Goal: Find contact information: Find contact information

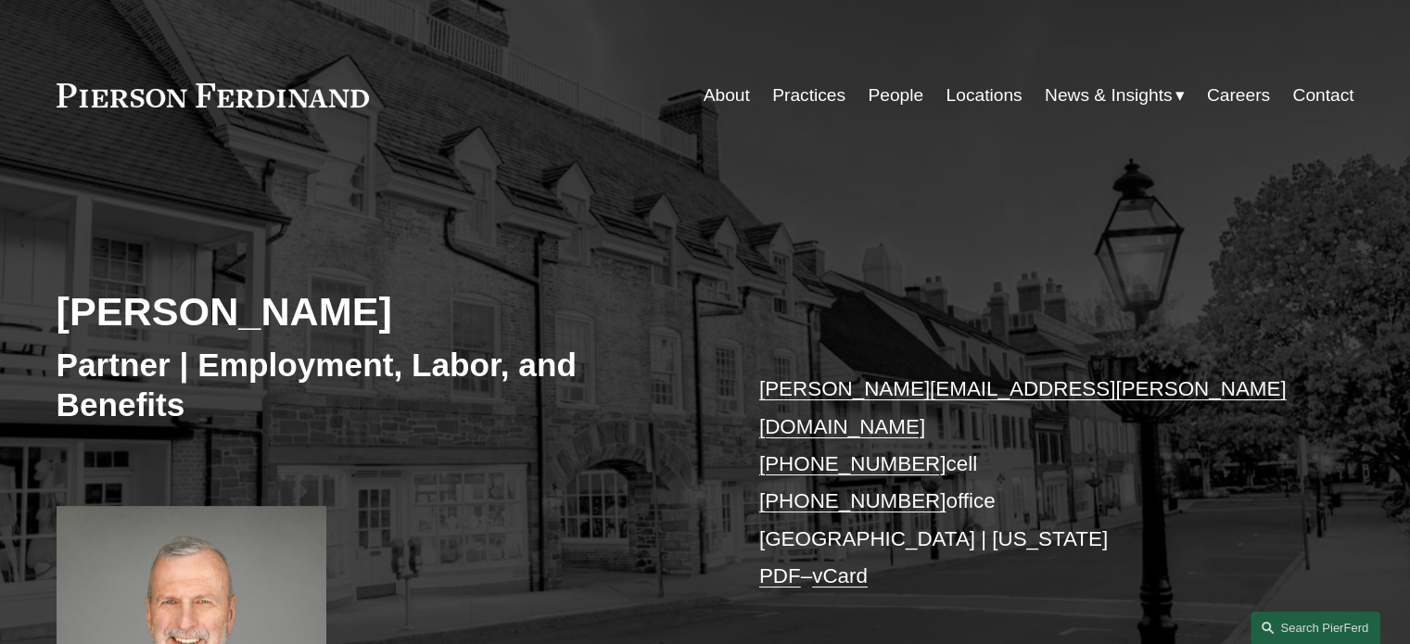
click at [910, 500] on p "[PERSON_NAME][EMAIL_ADDRESS][PERSON_NAME][DOMAIN_NAME] [PHONE_NUMBER] cell [PHO…" at bounding box center [1029, 483] width 540 height 224
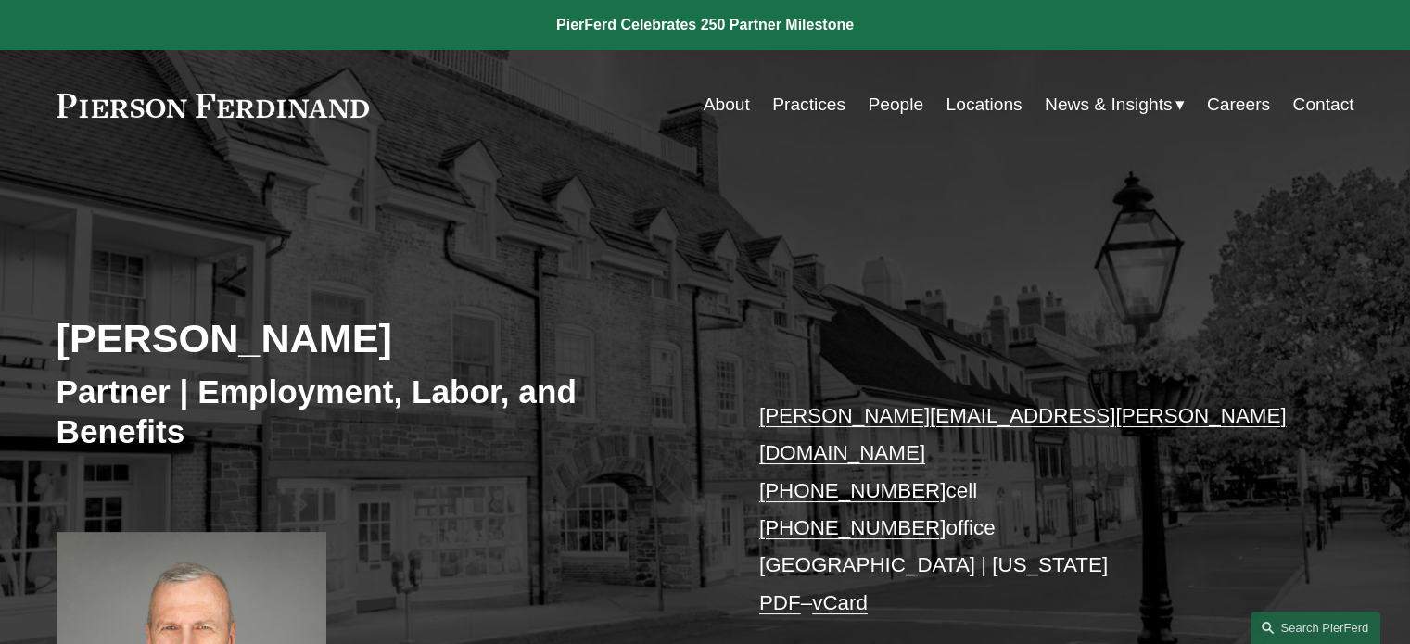
click at [986, 102] on link "Locations" at bounding box center [984, 104] width 76 height 35
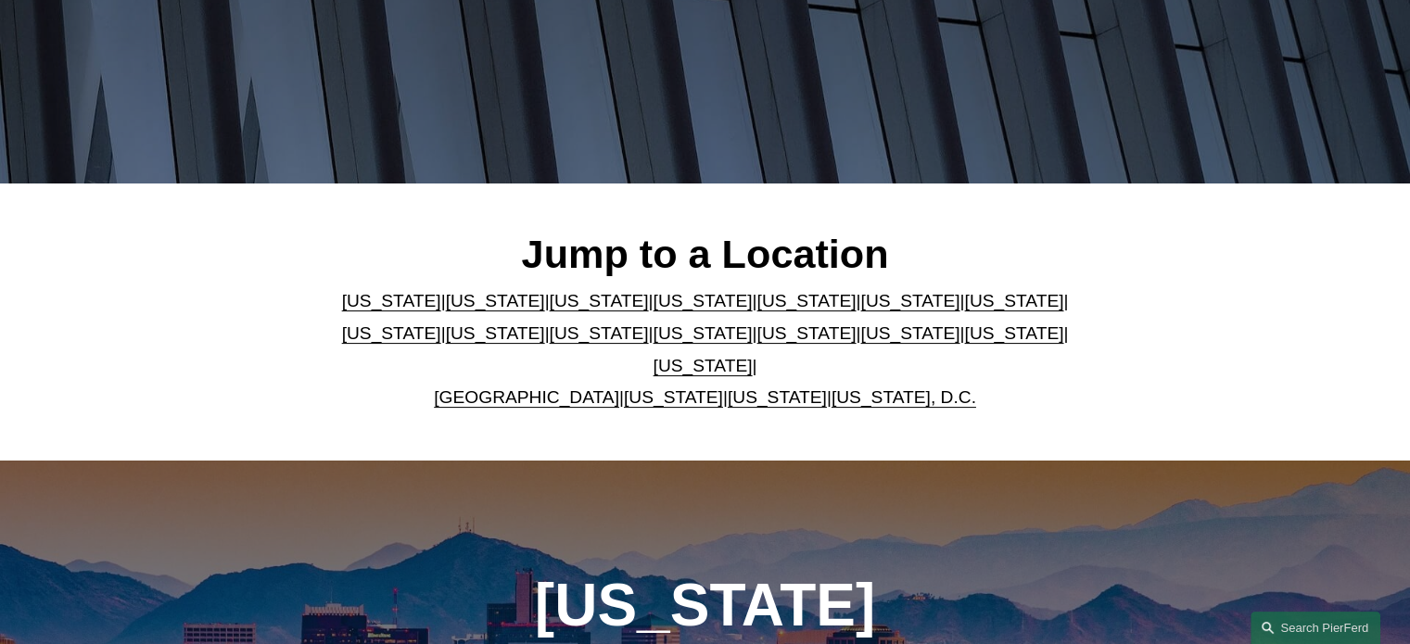
scroll to position [351, 0]
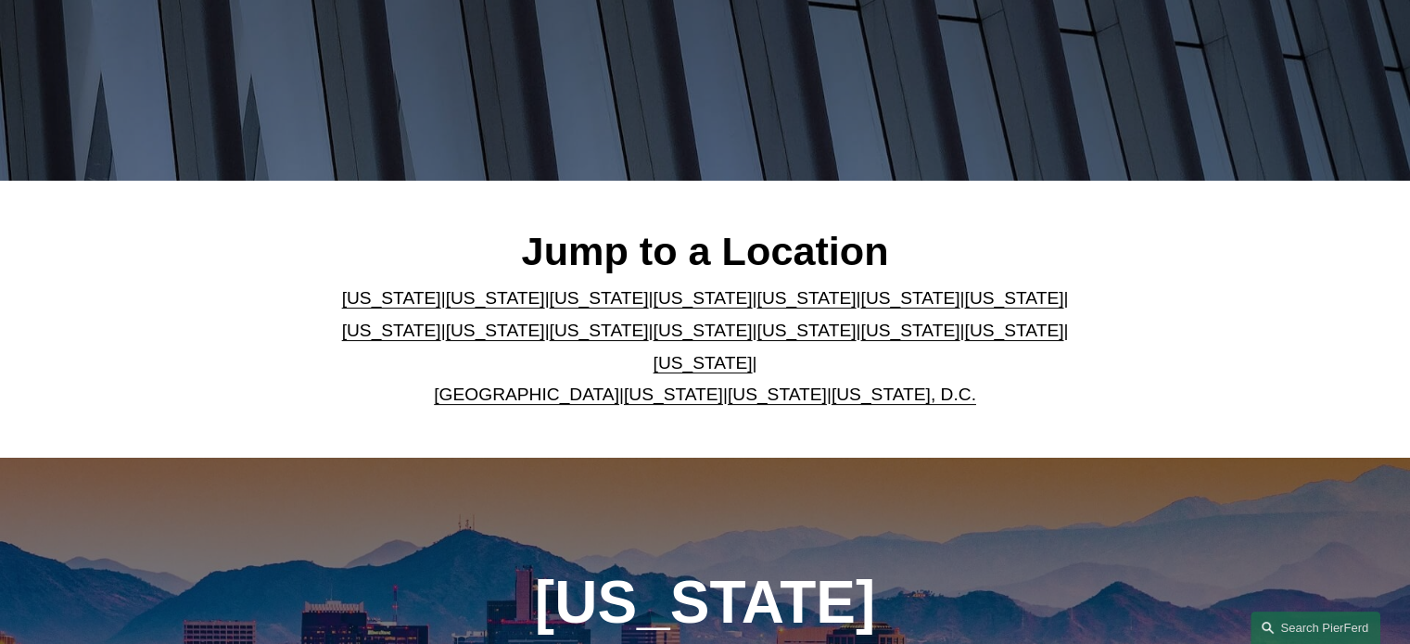
click at [654, 340] on link "[US_STATE]" at bounding box center [703, 330] width 99 height 19
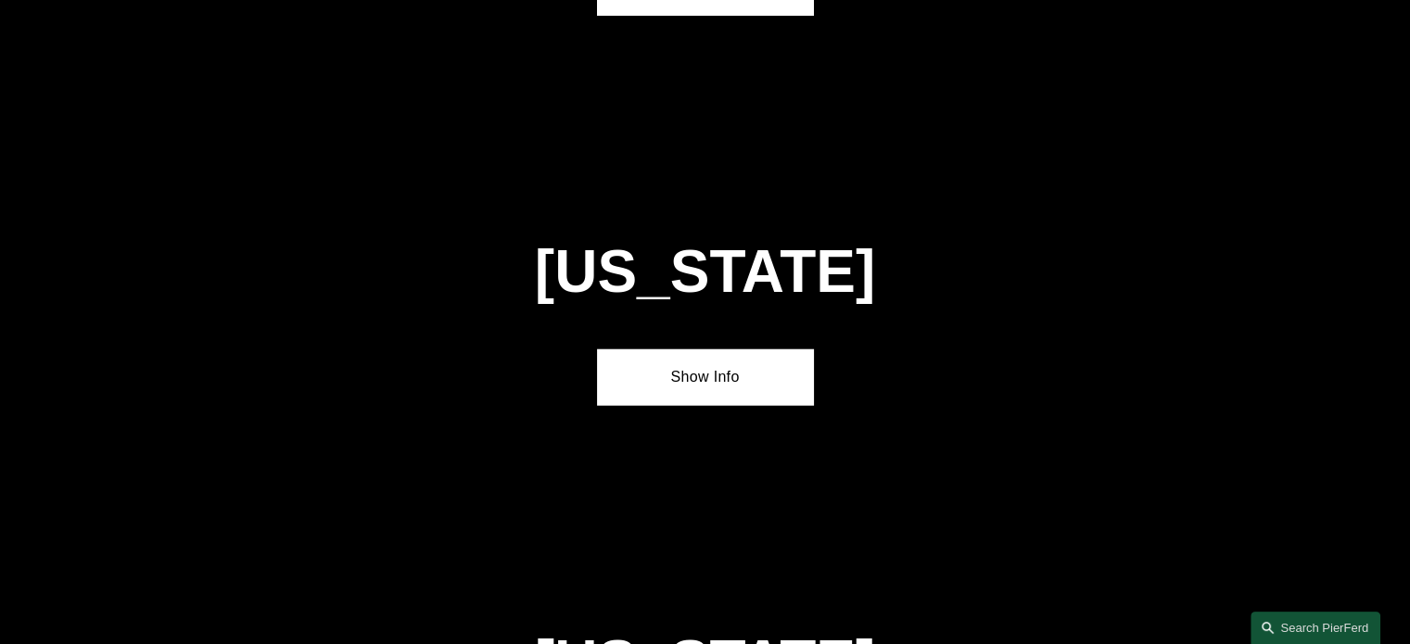
scroll to position [4701, 0]
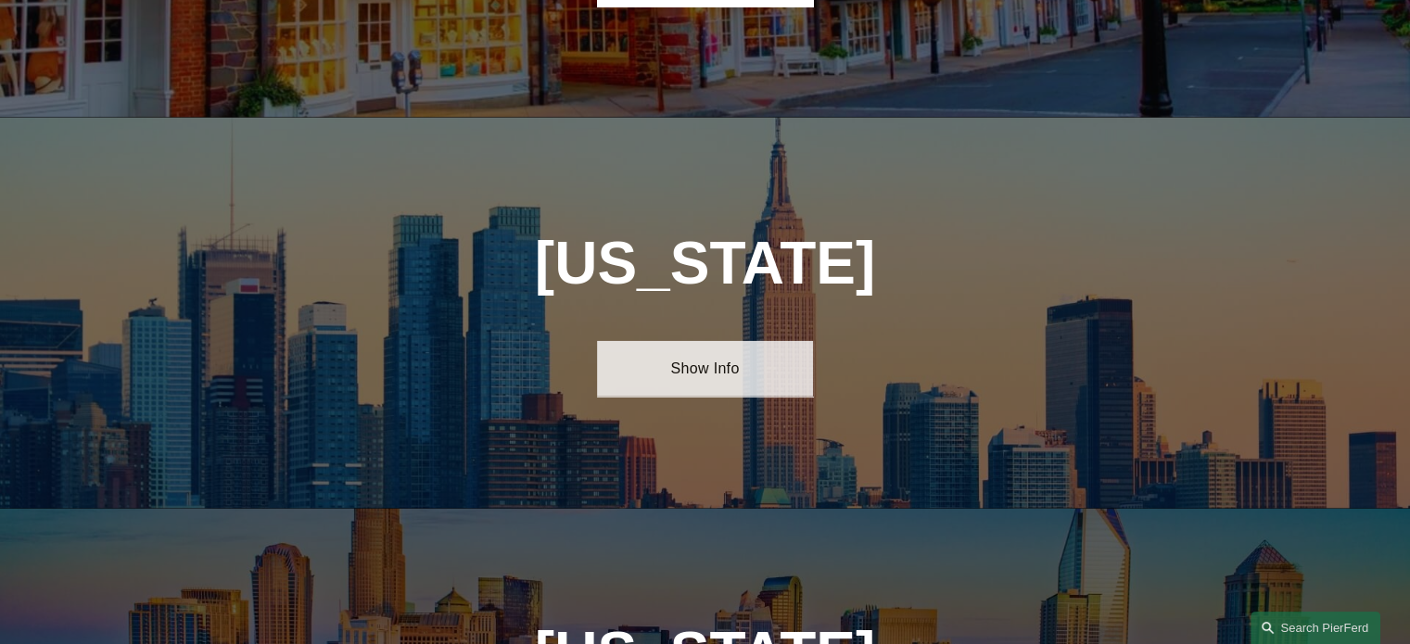
click at [704, 341] on link "Show Info" at bounding box center [705, 369] width 216 height 56
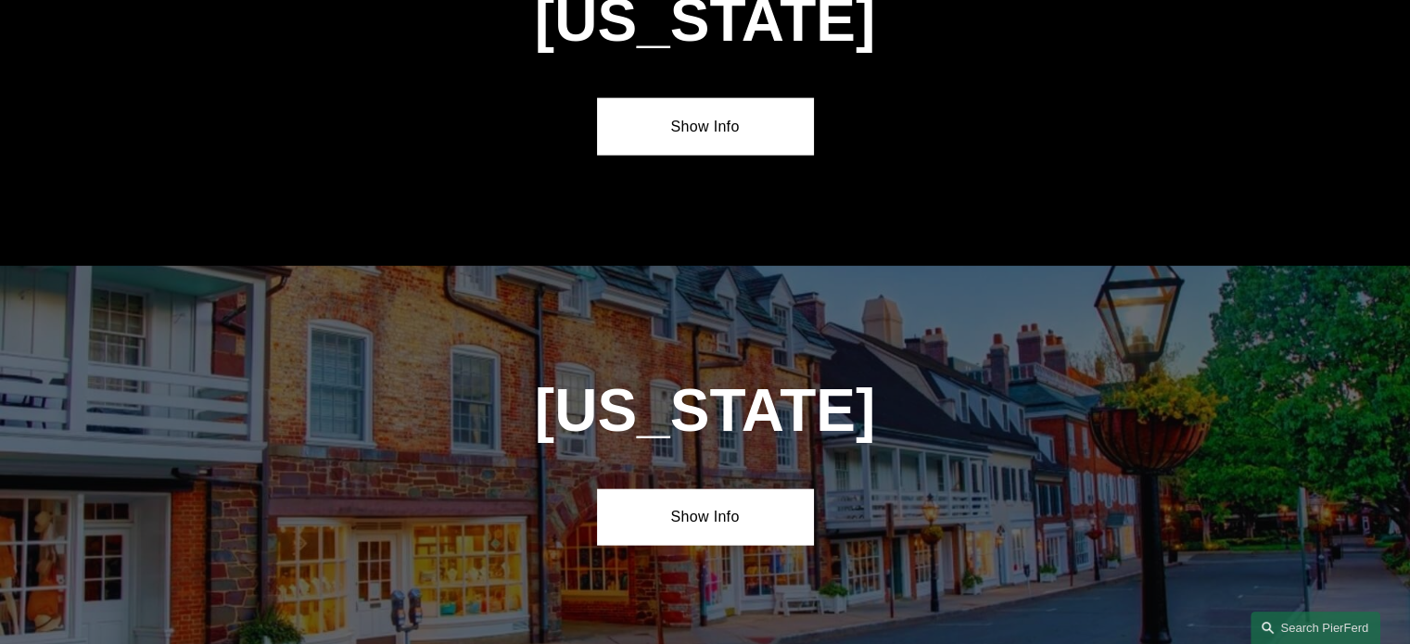
scroll to position [4159, 0]
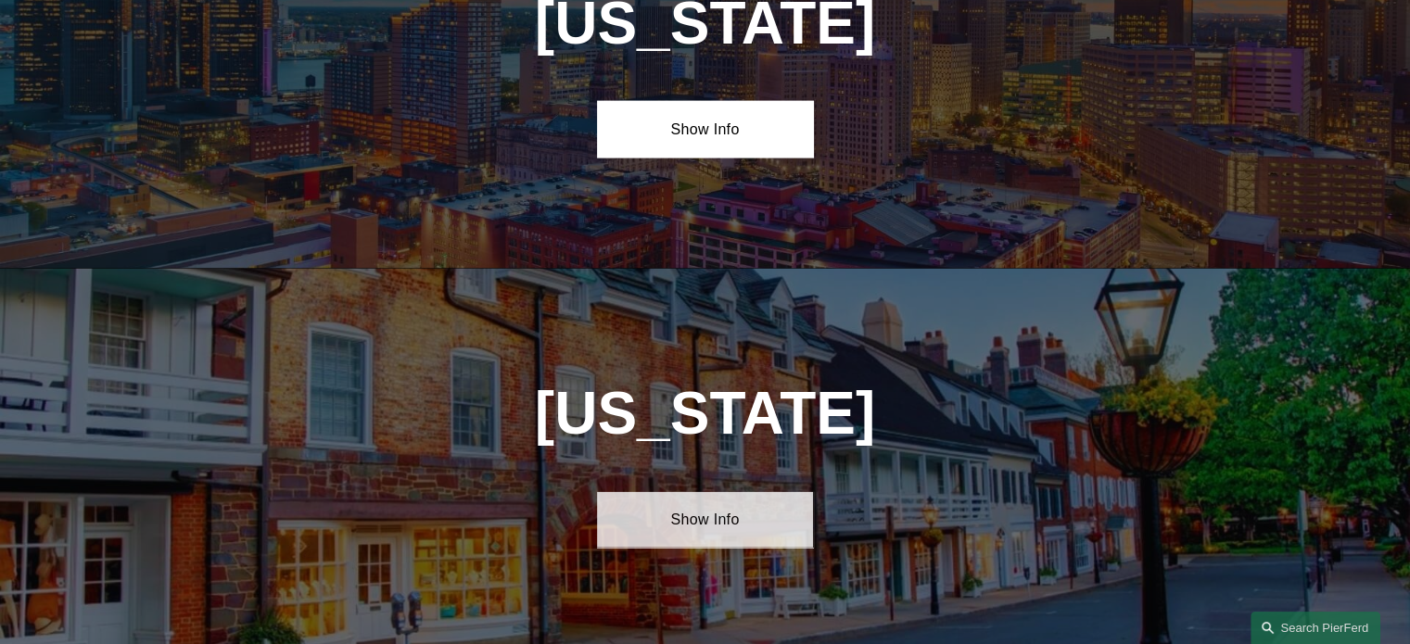
click at [734, 492] on link "Show Info" at bounding box center [705, 520] width 216 height 56
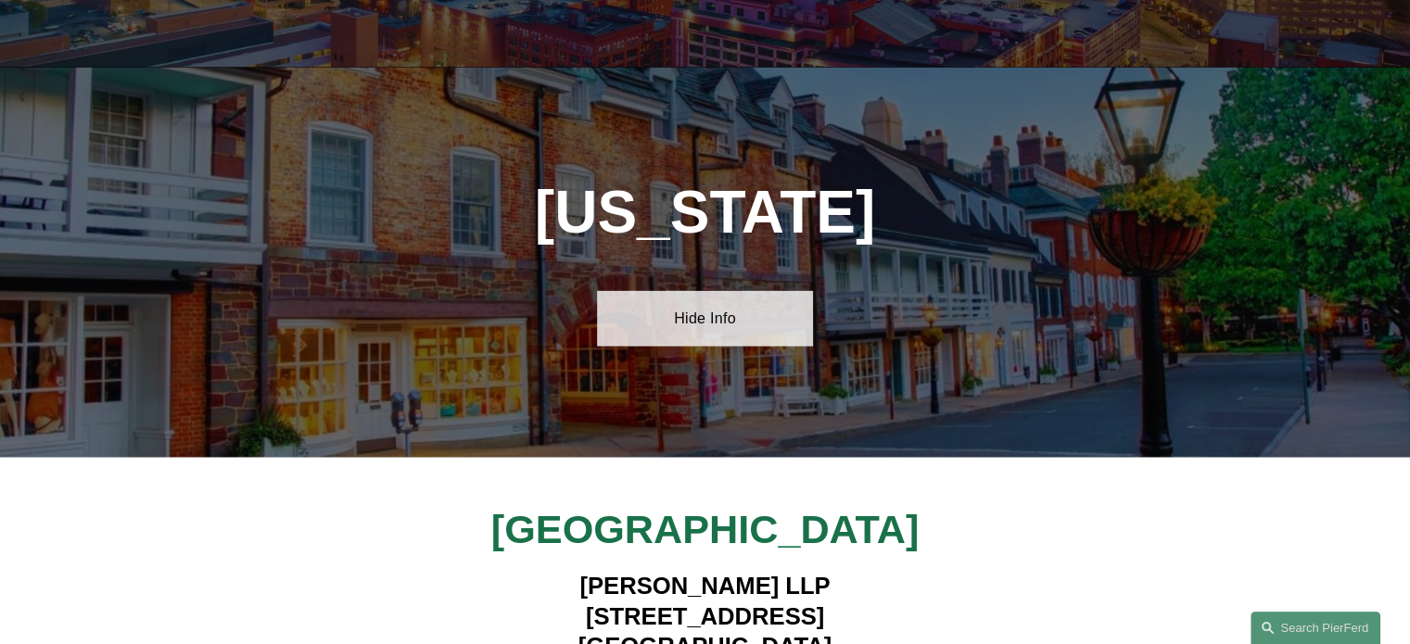
scroll to position [4360, 0]
